Goal: Task Accomplishment & Management: Complete application form

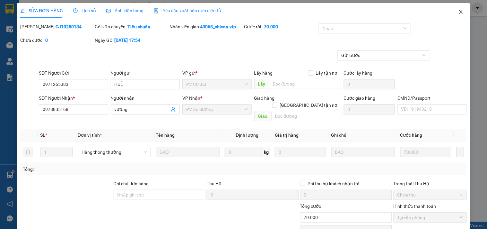
click at [459, 14] on icon "close" at bounding box center [461, 11] width 5 height 5
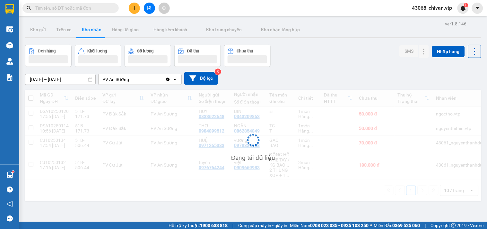
click at [136, 11] on button at bounding box center [134, 8] width 11 height 11
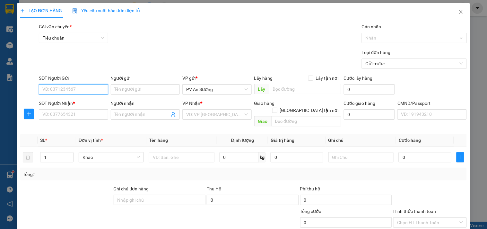
click at [93, 91] on input "SĐT Người Gửi" at bounding box center [73, 89] width 69 height 10
type input "0918643330"
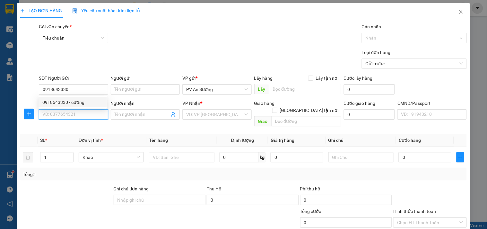
click at [82, 113] on input "SĐT Người Nhận *" at bounding box center [73, 114] width 69 height 10
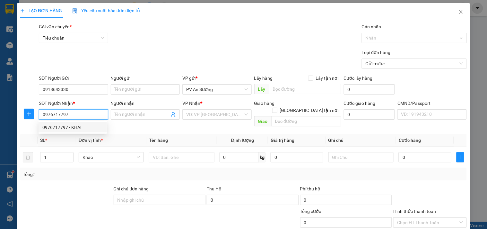
type input "0976717797"
type input "KHẢI"
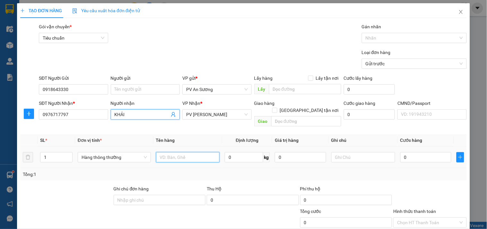
click at [191, 152] on input "text" at bounding box center [188, 157] width 64 height 10
type input "d"
type input "đồ điện"
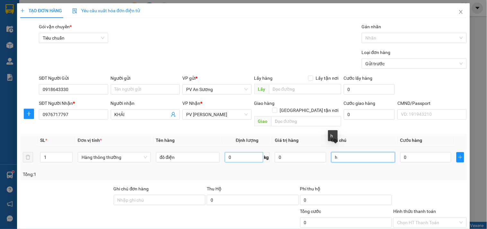
drag, startPoint x: 358, startPoint y: 150, endPoint x: 242, endPoint y: 146, distance: 116.3
click at [286, 146] on tr "1 Hàng thông thường đồ điện 0 kg 0 h 0" at bounding box center [243, 157] width 447 height 22
type input "c"
type input "3"
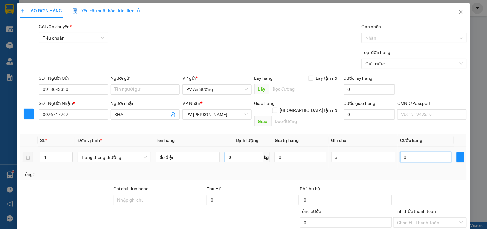
type input "3"
type input "30"
type input "300"
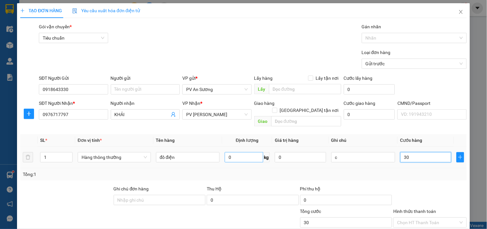
type input "300"
type input "3.000"
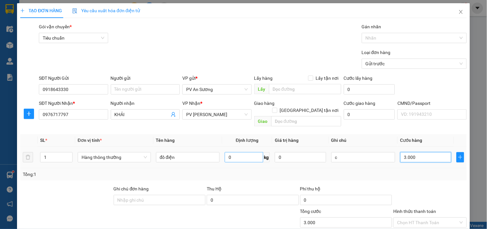
type input "30.000"
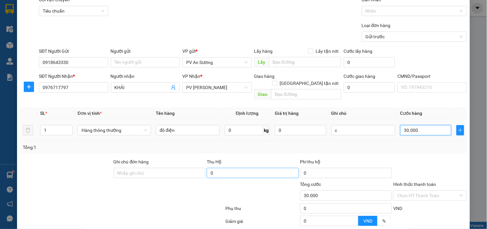
scroll to position [80, 0]
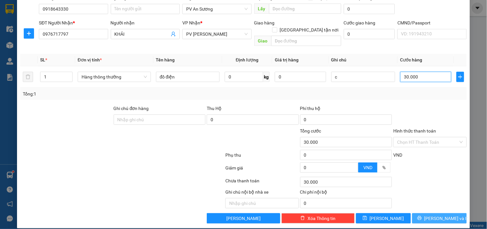
type input "30.000"
click at [437, 214] on span "[PERSON_NAME] và In" at bounding box center [446, 217] width 45 height 7
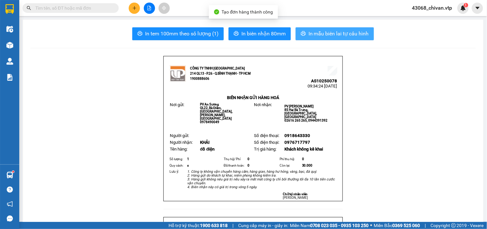
click at [337, 39] on button "In mẫu biên lai tự cấu hình" at bounding box center [335, 33] width 78 height 13
